Goal: Entertainment & Leisure: Consume media (video, audio)

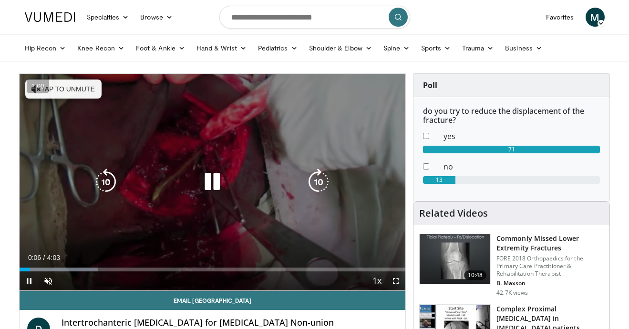
click at [62, 267] on div "Loaded : 20.49% 0:06 0:27" at bounding box center [213, 267] width 386 height 9
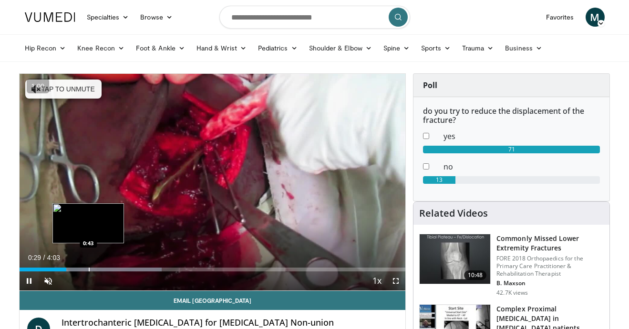
click at [89, 269] on div "Progress Bar" at bounding box center [89, 270] width 1 height 4
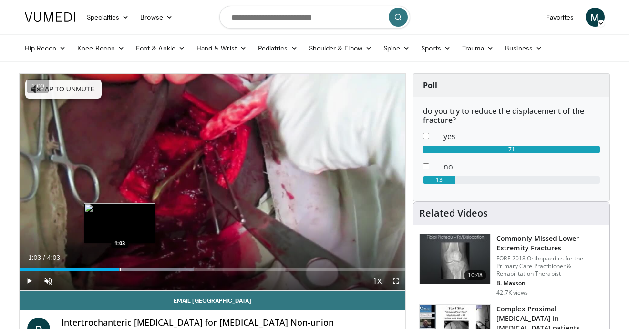
click at [120, 268] on div "Progress Bar" at bounding box center [120, 270] width 1 height 4
click at [131, 268] on div "Progress Bar" at bounding box center [130, 270] width 1 height 4
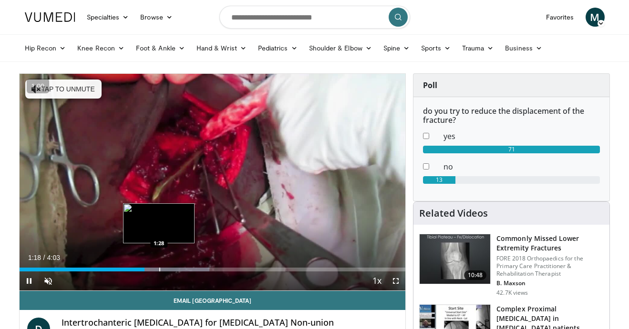
click at [159, 268] on div "Progress Bar" at bounding box center [159, 270] width 1 height 4
click at [179, 268] on div "Progress Bar" at bounding box center [179, 270] width 1 height 4
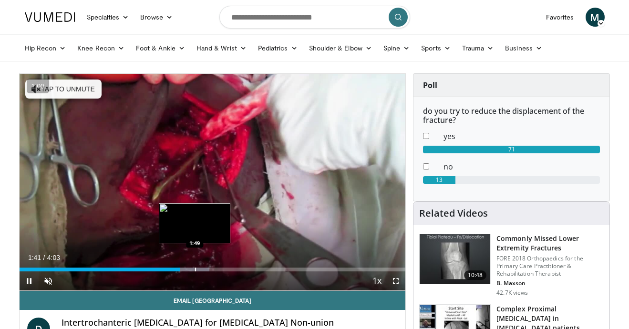
click at [196, 268] on div "Progress Bar" at bounding box center [195, 270] width 1 height 4
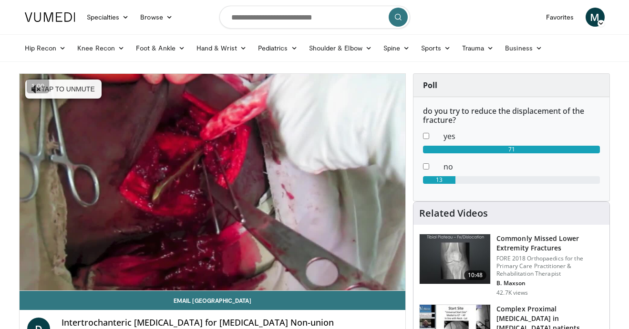
drag, startPoint x: 232, startPoint y: 274, endPoint x: 247, endPoint y: 275, distance: 15.7
click at [232, 275] on div "10 seconds Tap to unmute" at bounding box center [213, 182] width 386 height 217
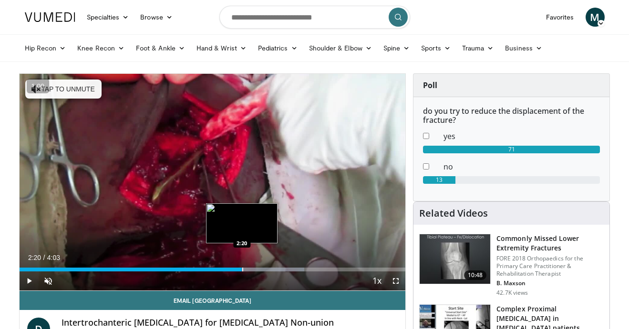
click at [242, 270] on div "Progress Bar" at bounding box center [242, 270] width 1 height 4
click at [259, 269] on div "Progress Bar" at bounding box center [259, 270] width 1 height 4
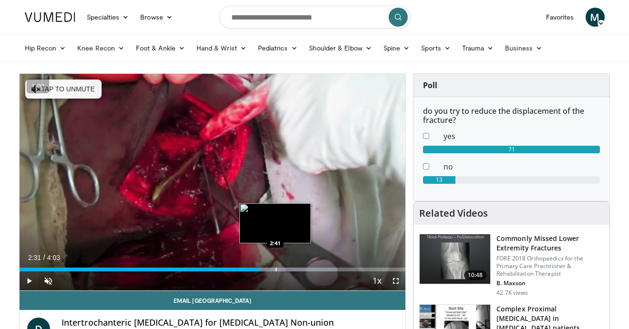
click at [277, 268] on div "Progress Bar" at bounding box center [276, 270] width 1 height 4
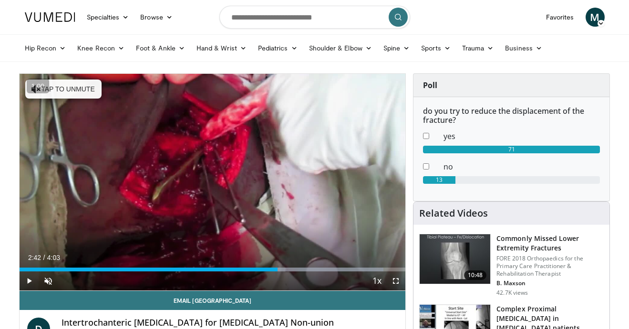
drag, startPoint x: 287, startPoint y: 268, endPoint x: 300, endPoint y: 268, distance: 13.4
click at [287, 268] on div "Progress Bar" at bounding box center [287, 270] width 1 height 4
click at [301, 268] on div "Progress Bar" at bounding box center [301, 270] width 1 height 4
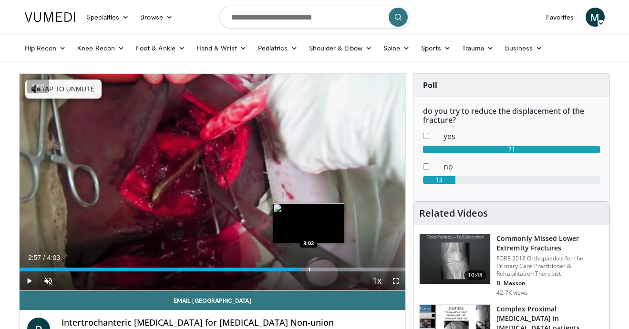
drag, startPoint x: 308, startPoint y: 269, endPoint x: 319, endPoint y: 270, distance: 10.5
click at [309, 270] on div "Progress Bar" at bounding box center [309, 270] width 1 height 4
click at [321, 270] on div "Progress Bar" at bounding box center [321, 270] width 1 height 4
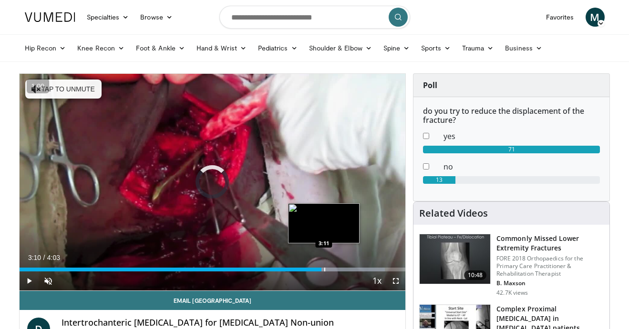
click at [325, 271] on div "Progress Bar" at bounding box center [324, 270] width 1 height 4
click at [335, 271] on div "Progress Bar" at bounding box center [335, 270] width 1 height 4
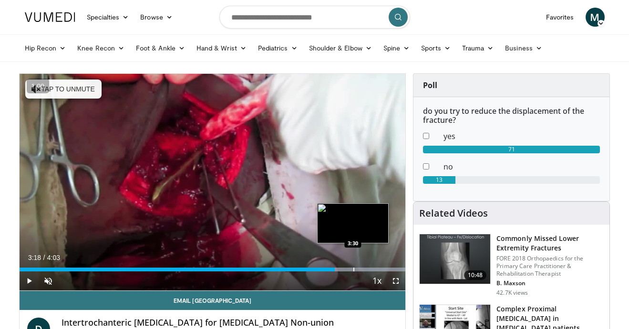
click at [354, 271] on div "Progress Bar" at bounding box center [353, 270] width 1 height 4
click at [357, 271] on div "Progress Bar" at bounding box center [357, 270] width 1 height 4
click at [371, 270] on div "Progress Bar" at bounding box center [371, 270] width 1 height 4
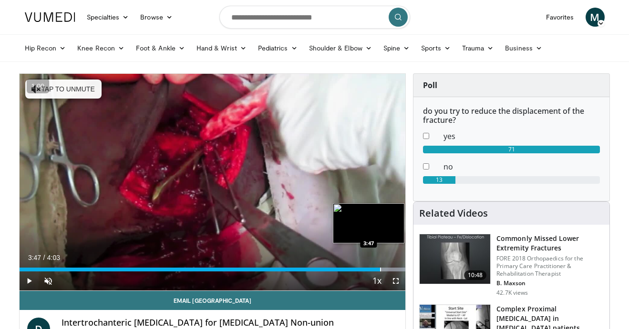
click at [380, 268] on div "Progress Bar" at bounding box center [380, 270] width 1 height 4
click at [381, 268] on div "Progress Bar" at bounding box center [381, 270] width 1 height 4
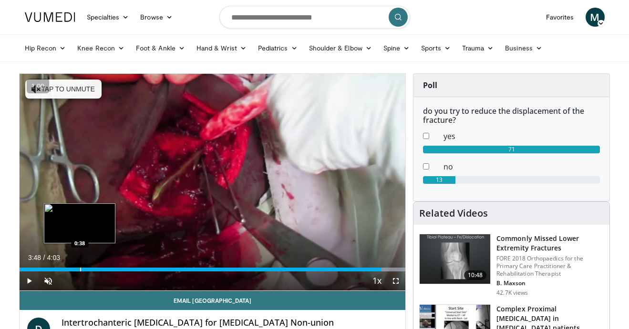
click at [80, 267] on div "Loaded : 100.00% 3:48 0:38" at bounding box center [213, 267] width 386 height 9
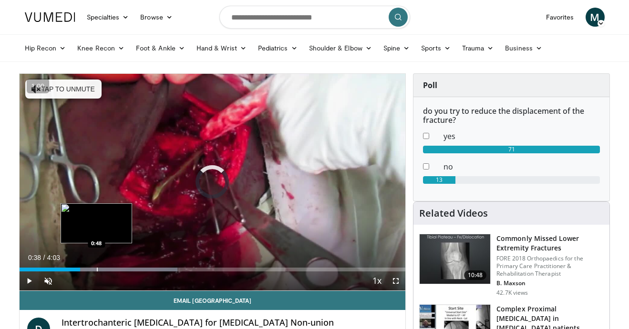
click at [96, 266] on div "Loaded : 41.00% 0:48 0:48" at bounding box center [213, 267] width 386 height 9
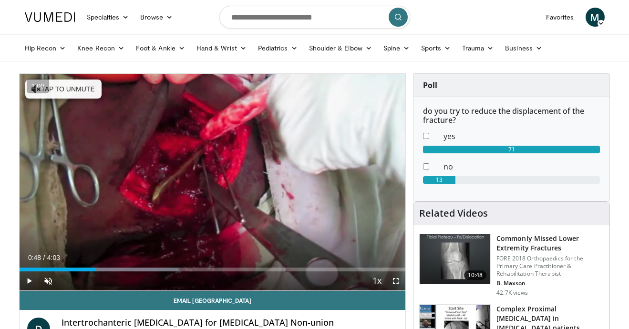
click at [100, 269] on div "Progress Bar" at bounding box center [100, 270] width 1 height 4
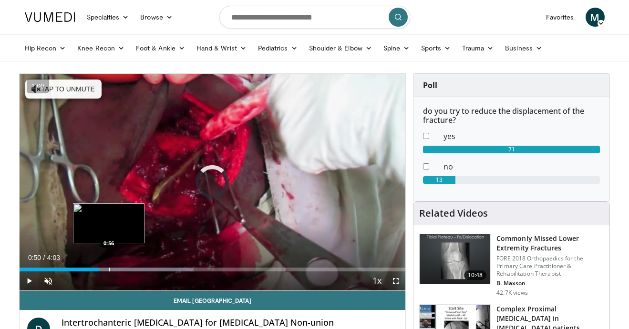
click at [109, 268] on div "Progress Bar" at bounding box center [109, 270] width 1 height 4
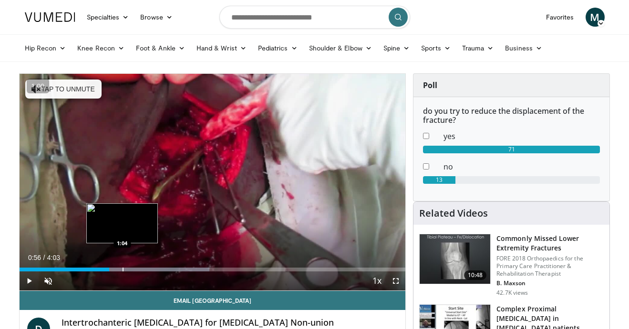
click at [122, 267] on div "Loaded : 49.21% 0:56 1:04" at bounding box center [213, 267] width 386 height 9
click at [129, 269] on div "Progress Bar" at bounding box center [129, 270] width 1 height 4
drag, startPoint x: 133, startPoint y: 270, endPoint x: 144, endPoint y: 271, distance: 11.5
click at [133, 270] on div "Progress Bar" at bounding box center [133, 270] width 1 height 4
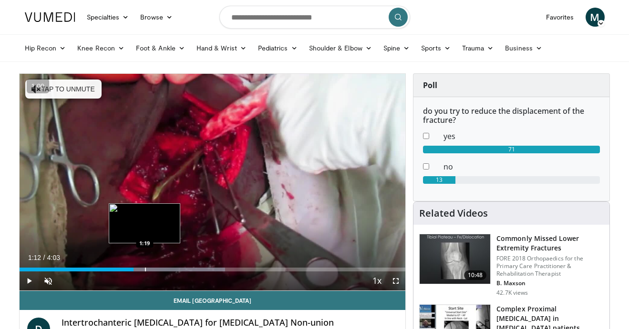
click at [145, 271] on div "Progress Bar" at bounding box center [145, 270] width 1 height 4
click at [150, 271] on div "Progress Bar" at bounding box center [150, 270] width 1 height 4
click at [155, 270] on div "Progress Bar" at bounding box center [155, 270] width 1 height 4
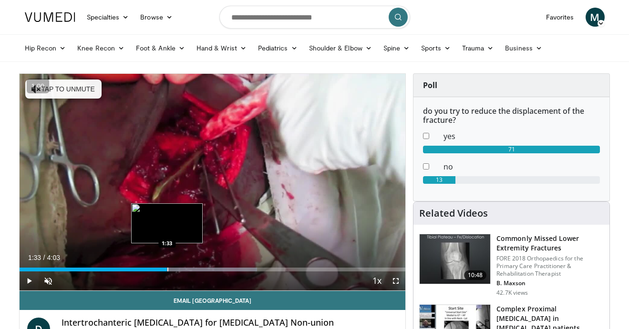
click at [167, 269] on div "Progress Bar" at bounding box center [167, 270] width 1 height 4
click at [178, 269] on div "Progress Bar" at bounding box center [178, 270] width 1 height 4
click at [188, 268] on div "Progress Bar" at bounding box center [188, 270] width 1 height 4
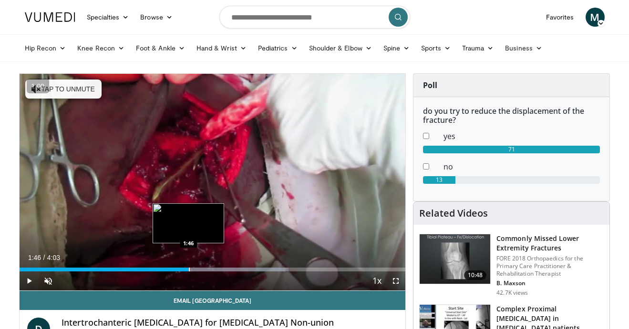
click at [189, 268] on div "Progress Bar" at bounding box center [189, 270] width 1 height 4
click at [200, 266] on div "Loaded : 69.72% 1:46 1:54" at bounding box center [213, 267] width 386 height 9
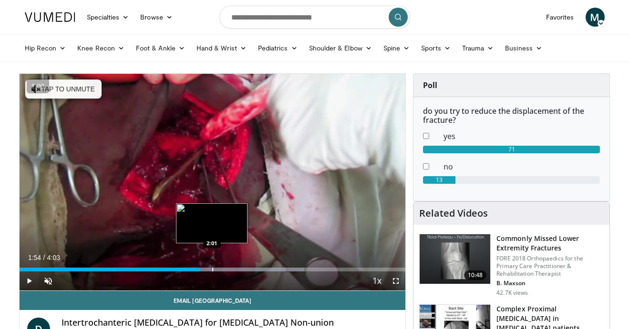
click at [212, 268] on div "Progress Bar" at bounding box center [212, 270] width 1 height 4
drag, startPoint x: 224, startPoint y: 268, endPoint x: 248, endPoint y: 269, distance: 24.3
click at [224, 268] on div "Progress Bar" at bounding box center [224, 270] width 1 height 4
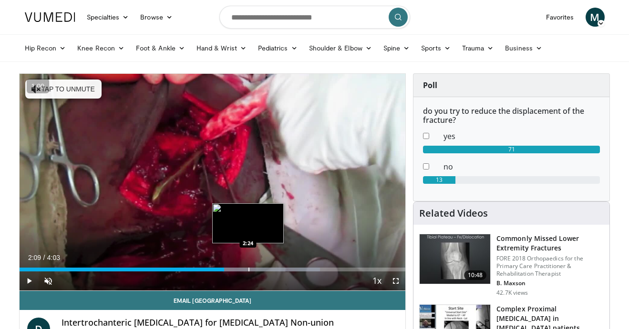
click at [249, 269] on div "Progress Bar" at bounding box center [248, 270] width 1 height 4
click at [265, 268] on div "Progress Bar" at bounding box center [264, 270] width 1 height 4
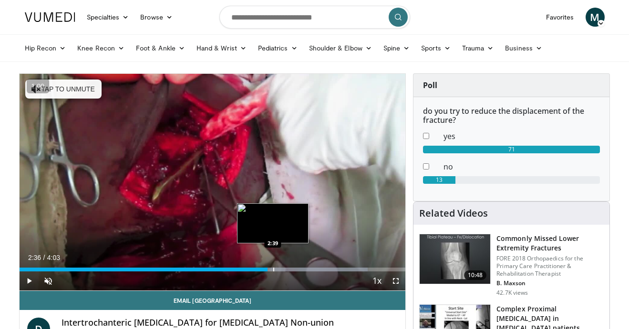
click at [274, 268] on div "Progress Bar" at bounding box center [273, 270] width 1 height 4
click at [279, 269] on div "Progress Bar" at bounding box center [279, 270] width 1 height 4
click at [284, 268] on div "Progress Bar" at bounding box center [284, 270] width 1 height 4
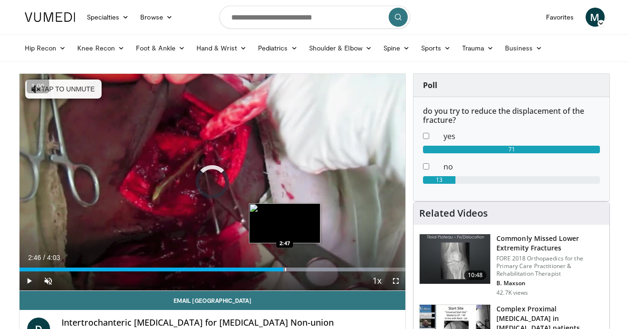
click at [285, 268] on div "Progress Bar" at bounding box center [285, 270] width 1 height 4
click at [287, 268] on div "Progress Bar" at bounding box center [287, 270] width 1 height 4
click at [291, 269] on div "Progress Bar" at bounding box center [291, 270] width 1 height 4
click at [294, 269] on div "Progress Bar" at bounding box center [294, 270] width 1 height 4
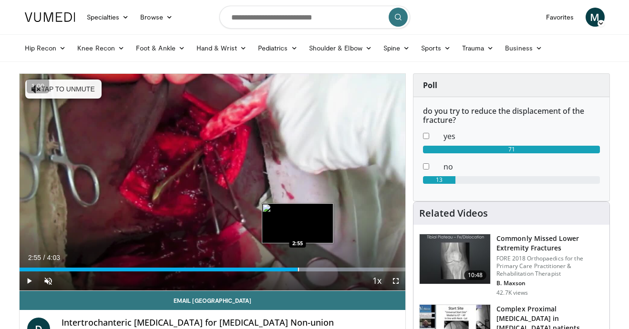
click at [298, 269] on div "Progress Bar" at bounding box center [298, 270] width 1 height 4
click at [303, 268] on div "Progress Bar" at bounding box center [303, 270] width 1 height 4
drag, startPoint x: 311, startPoint y: 269, endPoint x: 323, endPoint y: 270, distance: 12.4
click at [311, 269] on div "Progress Bar" at bounding box center [311, 270] width 1 height 4
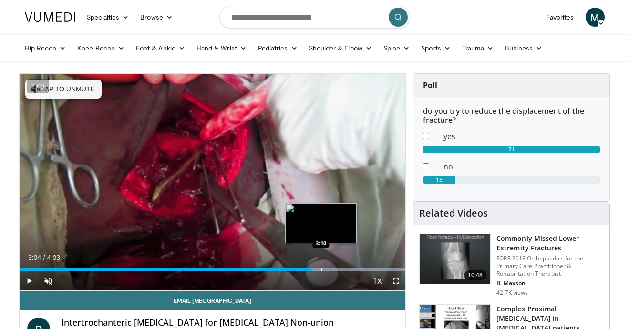
click at [321, 271] on div "Progress Bar" at bounding box center [321, 270] width 1 height 4
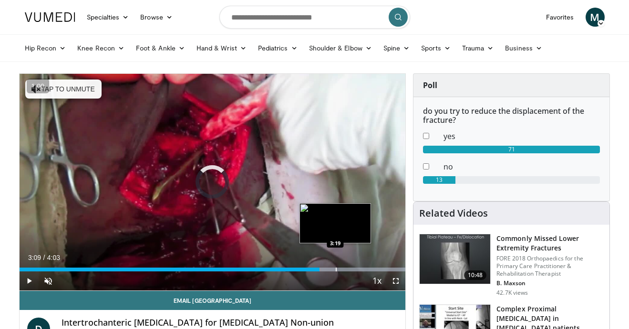
click at [336, 270] on div "Progress Bar" at bounding box center [336, 270] width 1 height 4
drag, startPoint x: 342, startPoint y: 270, endPoint x: 350, endPoint y: 271, distance: 7.7
click at [342, 270] on div "Progress Bar" at bounding box center [341, 270] width 1 height 4
